Goal: Task Accomplishment & Management: Manage account settings

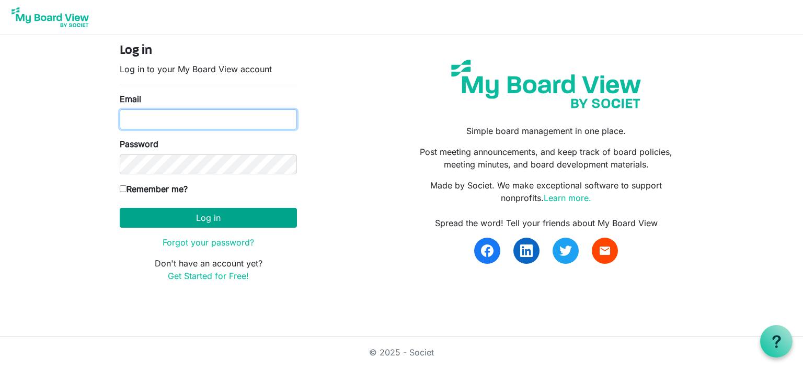
type input "darla.hunzelman@scouting.org"
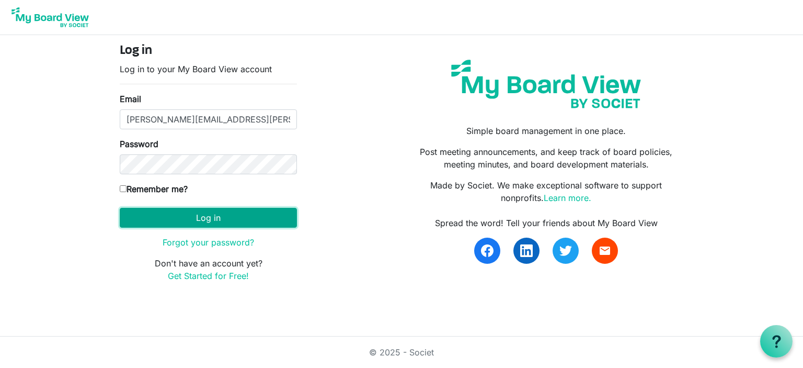
click at [207, 220] on button "Log in" at bounding box center [208, 218] width 177 height 20
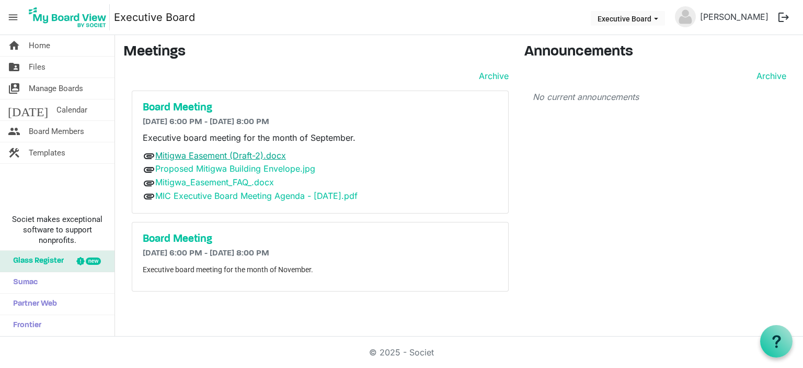
click at [194, 153] on link "Mitigwa Easement (Draft-2).docx" at bounding box center [220, 155] width 131 height 10
click at [193, 170] on link "Proposed Mitigwa Building Envelope.jpg" at bounding box center [235, 168] width 160 height 10
